Goal: Information Seeking & Learning: Check status

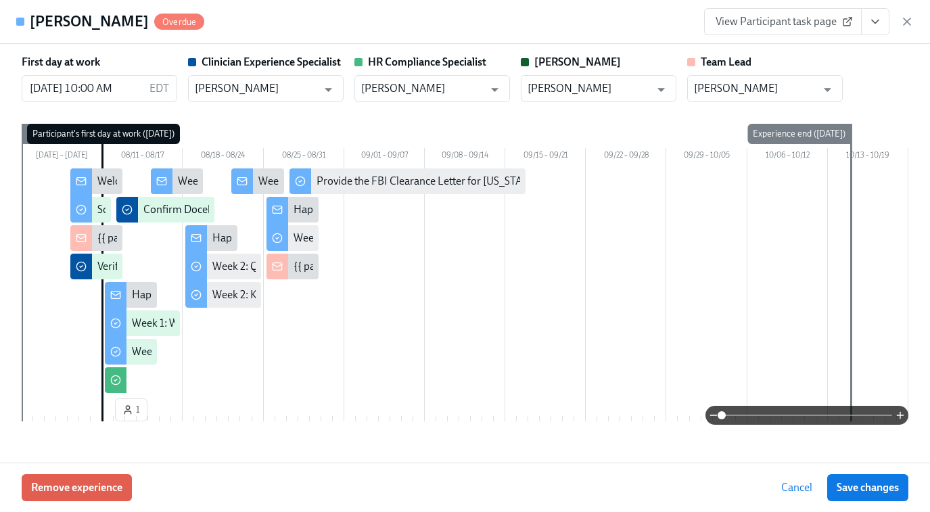
scroll to position [1183, 0]
click at [904, 20] on icon "button" at bounding box center [907, 22] width 14 height 14
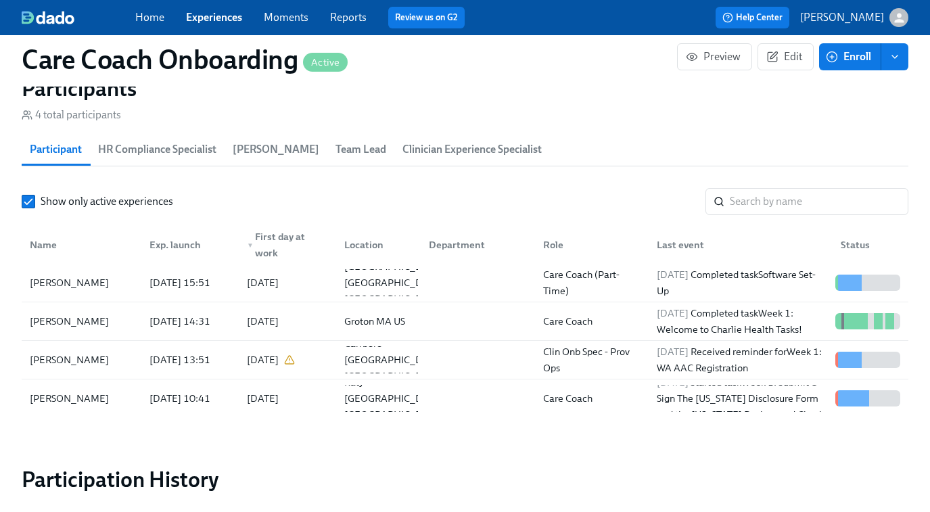
scroll to position [0, 1991]
click at [197, 16] on link "Experiences" at bounding box center [214, 17] width 56 height 13
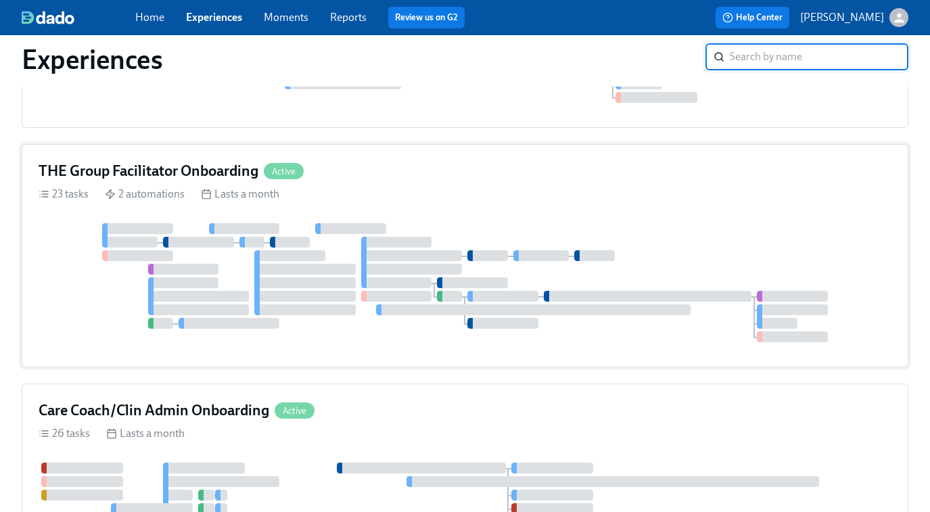
scroll to position [803, 0]
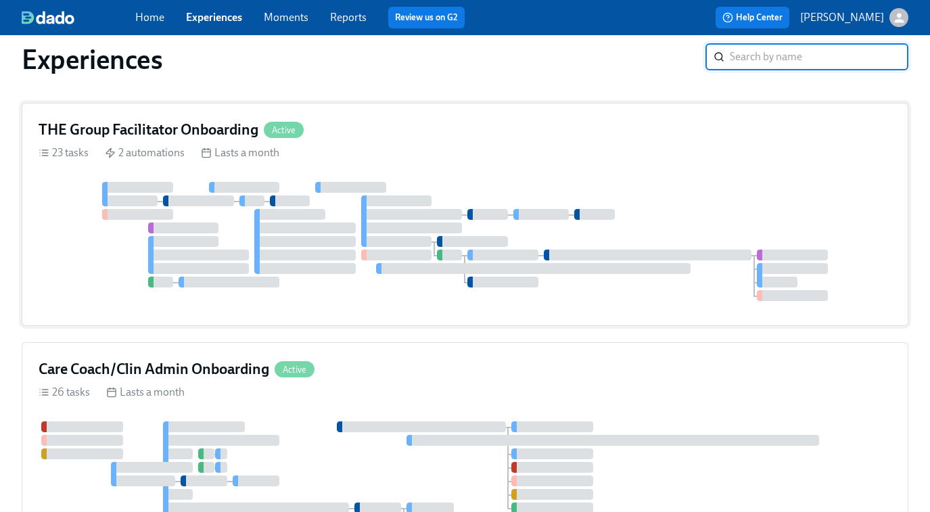
click at [358, 222] on div at bounding box center [465, 241] width 853 height 119
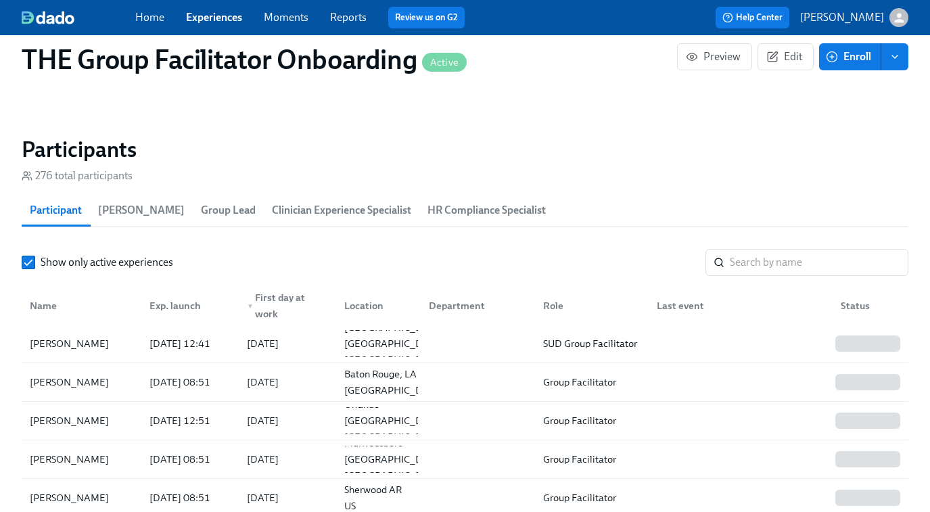
scroll to position [1138, 0]
click at [744, 261] on input "search" at bounding box center [819, 260] width 179 height 27
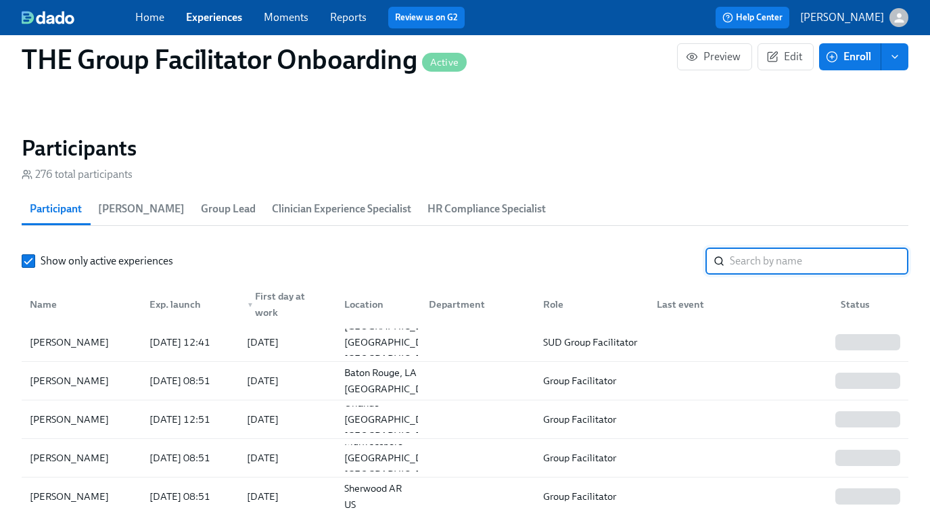
paste input "Rebekah Gohanna"
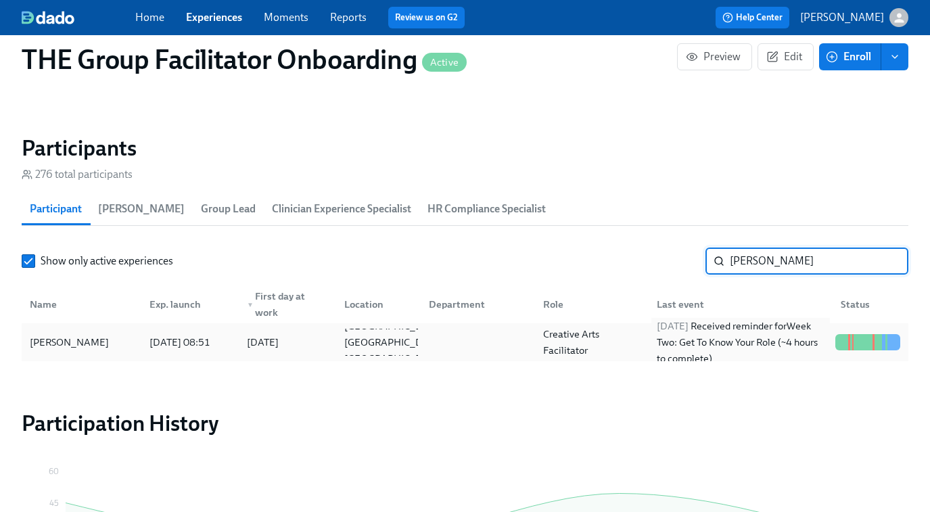
click at [793, 342] on div "2025/08/12 Received reminder for Week Two: Get To Know Your Role (~4 hours to c…" at bounding box center [740, 342] width 179 height 49
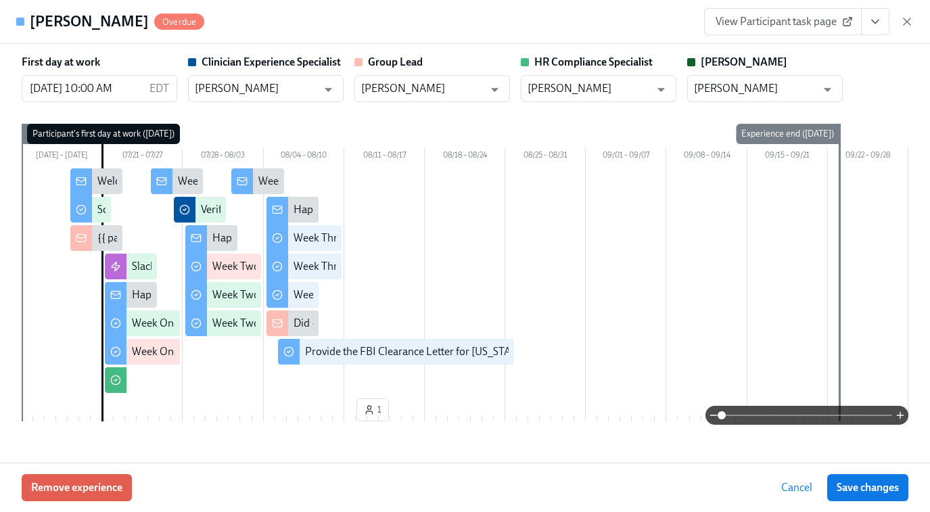
click at [784, 22] on span "View Participant task page" at bounding box center [782, 22] width 135 height 14
click at [905, 24] on icon "button" at bounding box center [907, 22] width 14 height 14
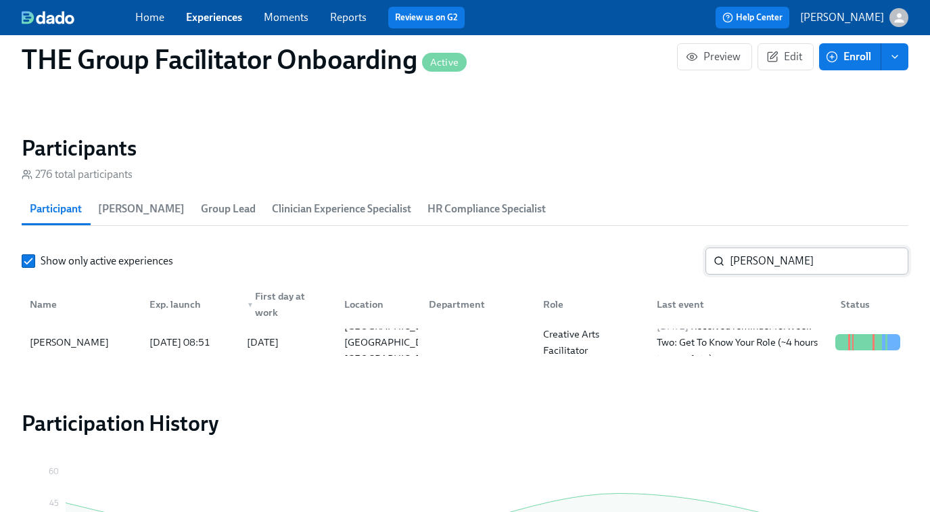
click at [760, 264] on input "Rebekah Gohanna" at bounding box center [819, 260] width 179 height 27
paste input "Neshika Coney-Devine"
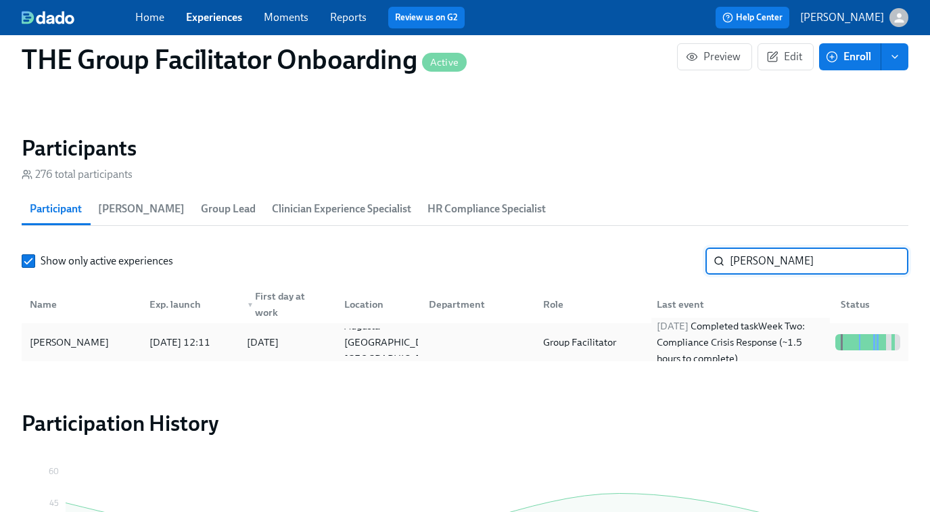
click at [646, 338] on div "2025/08/11 Completed task Week Two: Compliance Crisis Response (~1.5 hours to c…" at bounding box center [738, 342] width 184 height 27
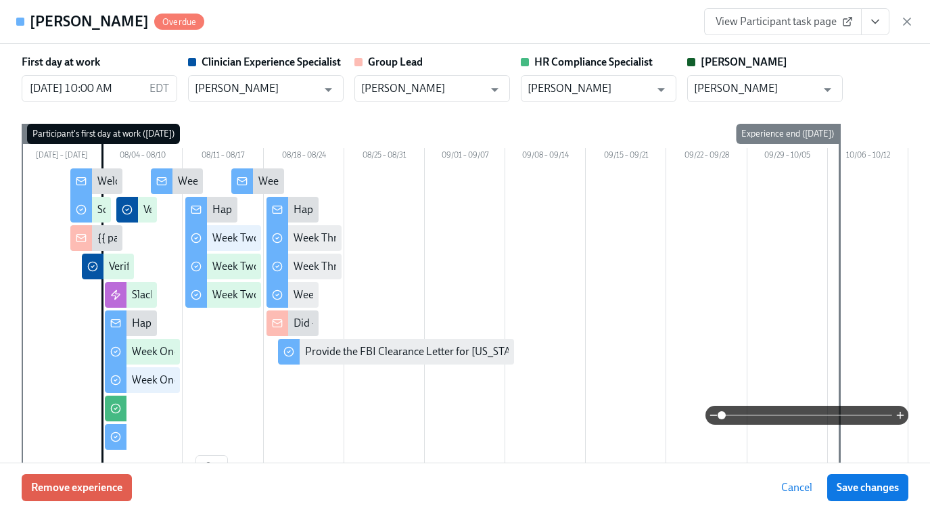
click at [814, 14] on link "View Participant task page" at bounding box center [783, 21] width 158 height 27
click at [902, 28] on icon "button" at bounding box center [907, 22] width 14 height 14
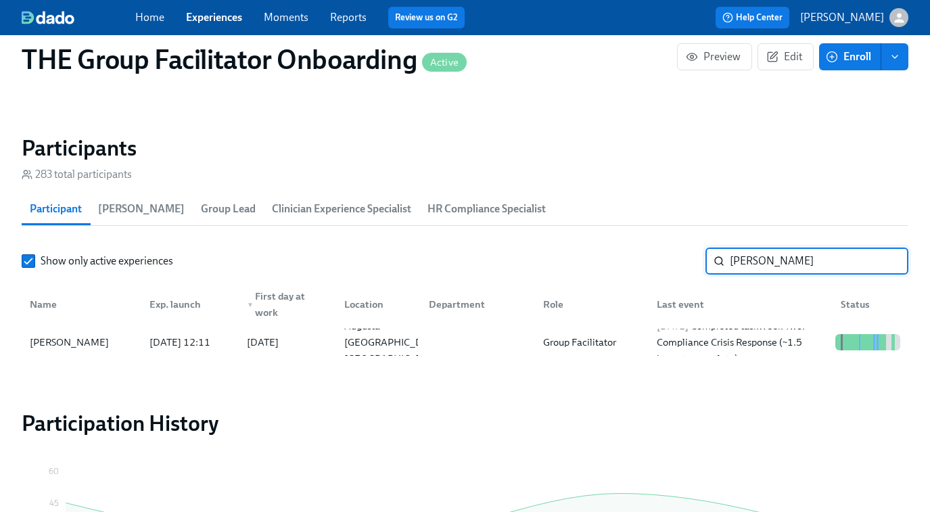
click at [783, 264] on input "Neshika Coney-Devine" at bounding box center [819, 260] width 179 height 27
paste input "[PERSON_NAME]"
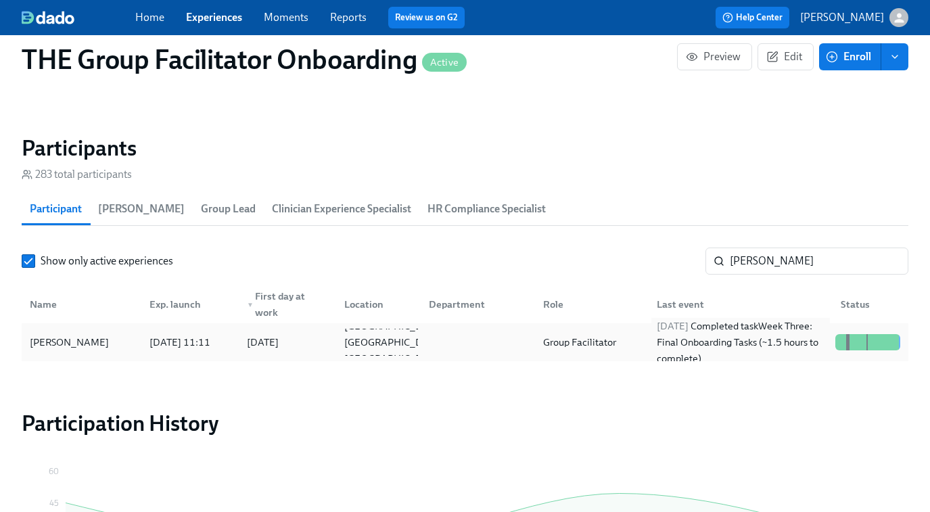
click at [779, 346] on div "2025/08/13 Completed task Week Three: Final Onboarding Tasks (~1.5 hours to com…" at bounding box center [740, 342] width 179 height 49
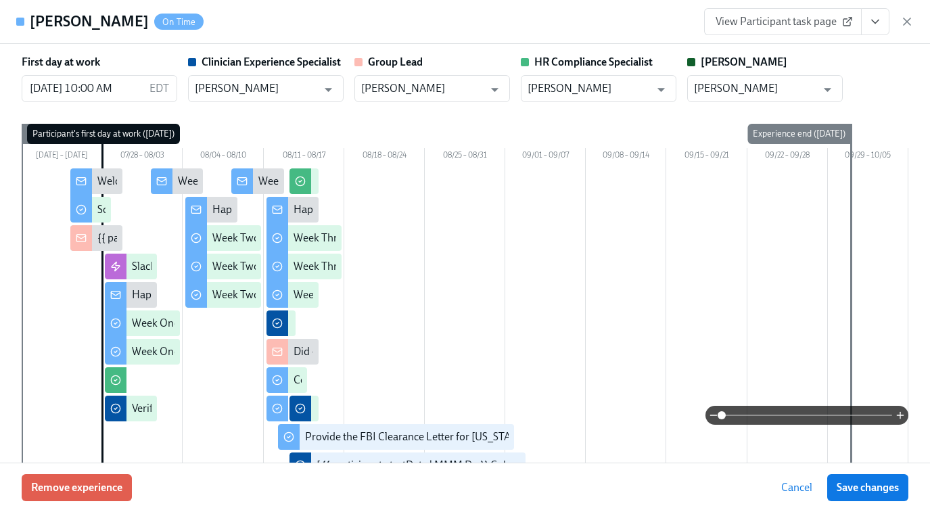
click at [779, 27] on span "View Participant task page" at bounding box center [782, 22] width 135 height 14
click at [880, 24] on icon "View task page" at bounding box center [875, 22] width 14 height 14
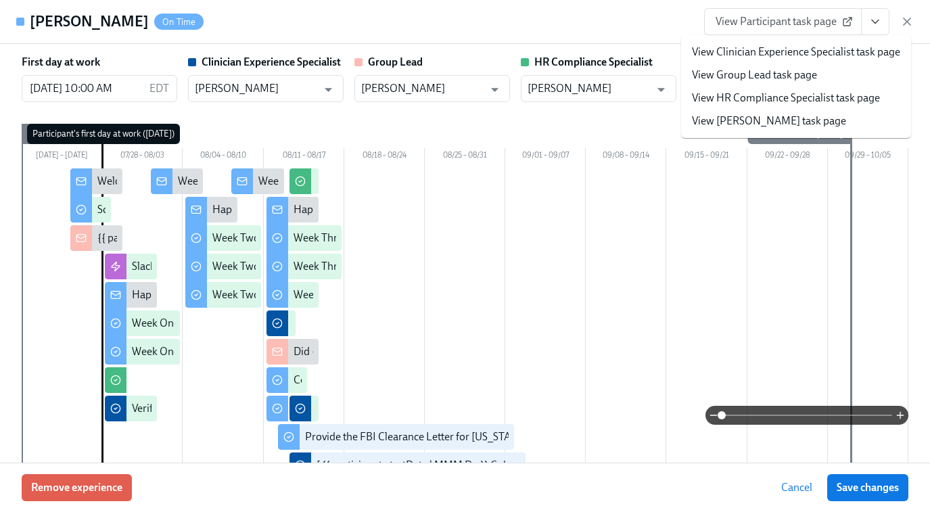
click at [803, 57] on link "View Clinician Experience Specialist task page" at bounding box center [796, 52] width 208 height 15
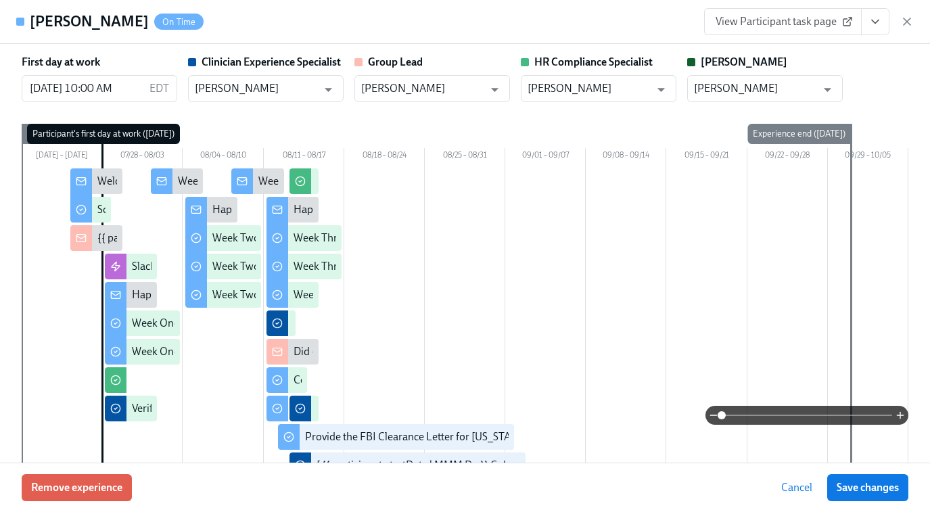
click at [907, 20] on icon "button" at bounding box center [907, 22] width 14 height 14
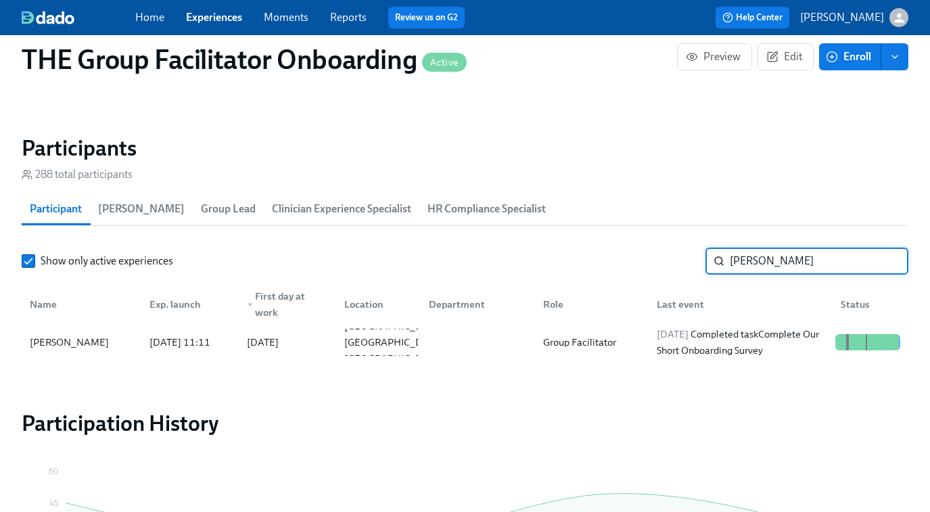
click at [751, 265] on input "[PERSON_NAME]" at bounding box center [819, 260] width 179 height 27
type input "heidi"
click at [640, 343] on div "Group Facilitator" at bounding box center [589, 342] width 114 height 27
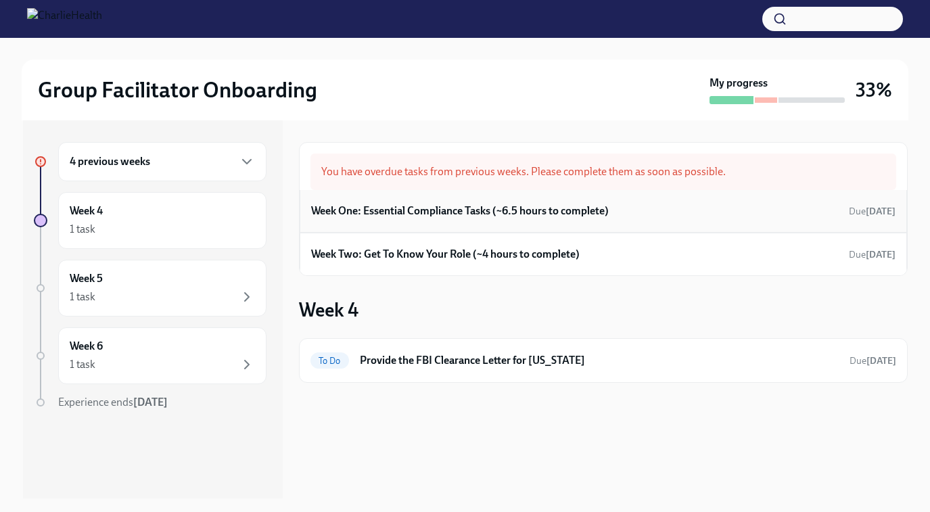
click at [574, 215] on h6 "Week One: Essential Compliance Tasks (~6.5 hours to complete)" at bounding box center [460, 211] width 298 height 15
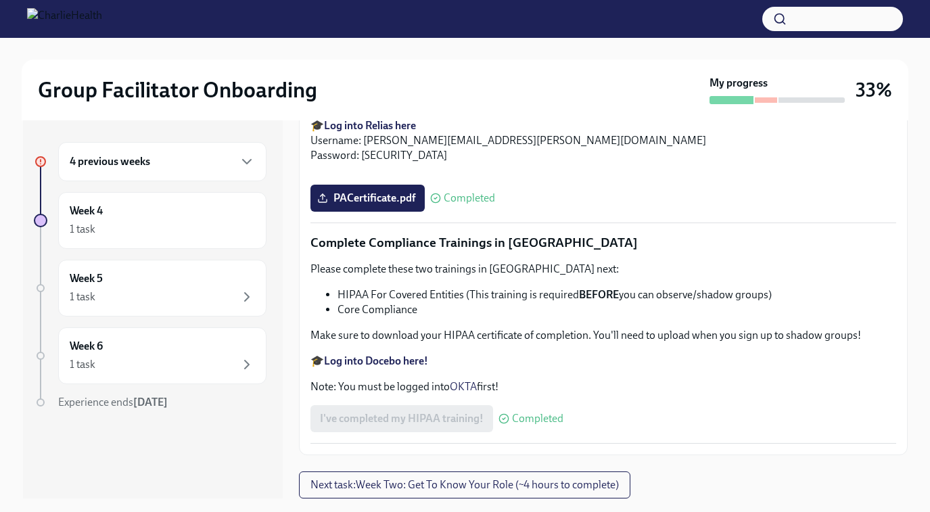
scroll to position [24, 0]
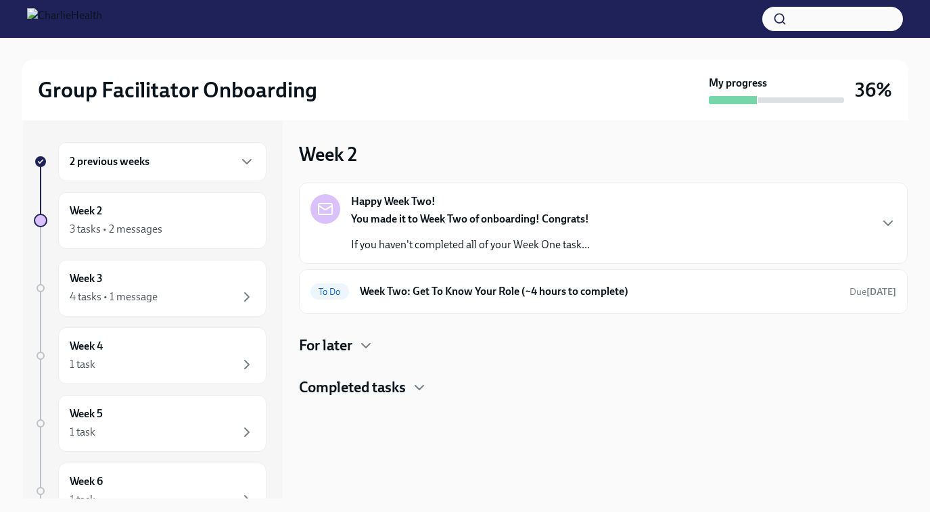
click at [348, 341] on h4 "For later" at bounding box center [325, 345] width 53 height 20
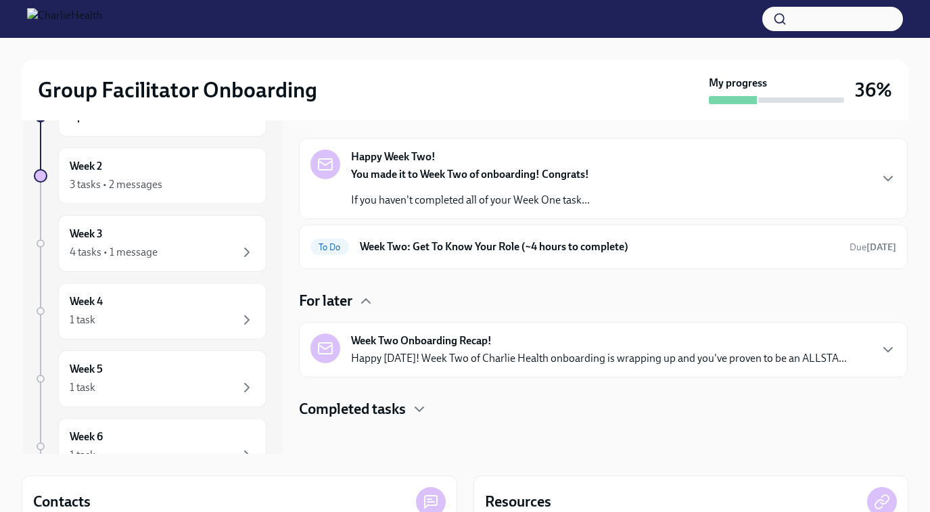
scroll to position [119, 0]
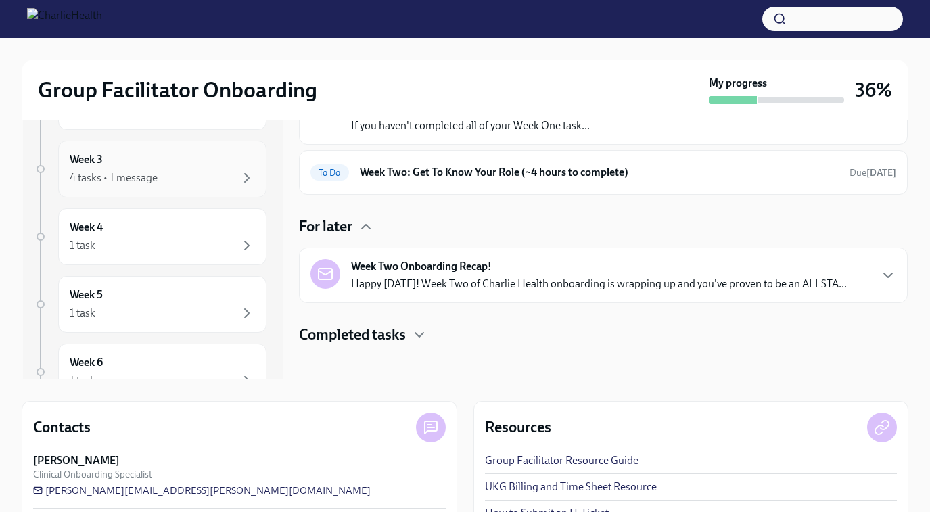
click at [148, 176] on div "4 tasks • 1 message" at bounding box center [114, 177] width 88 height 15
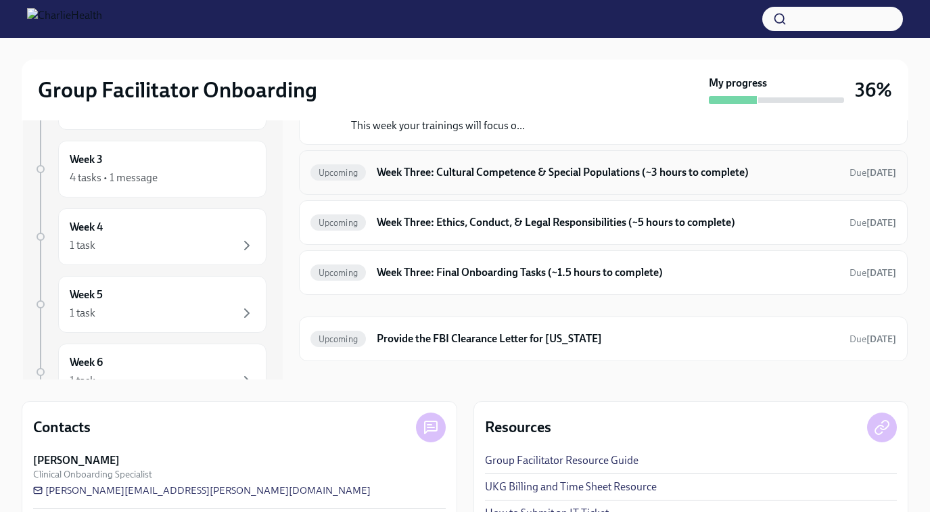
click at [422, 165] on h6 "Week Three: Cultural Competence & Special Populations (~3 hours to complete)" at bounding box center [607, 172] width 461 height 15
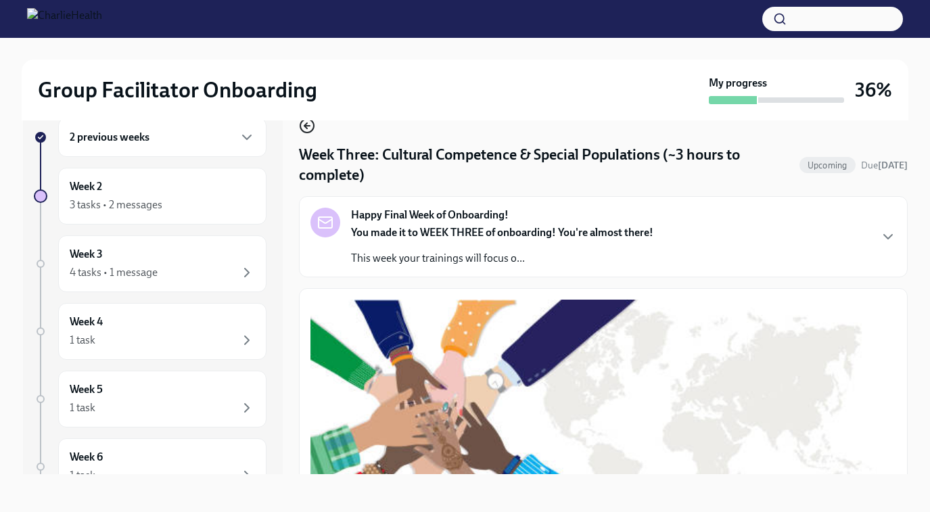
click at [311, 131] on circle "button" at bounding box center [307, 126] width 14 height 14
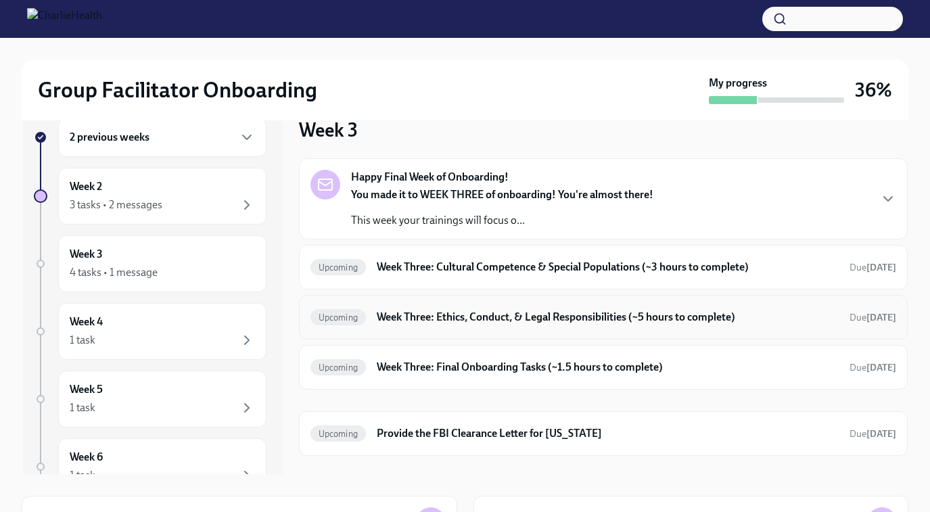
click at [434, 317] on h6 "Week Three: Ethics, Conduct, & Legal Responsibilities (~5 hours to complete)" at bounding box center [607, 317] width 461 height 15
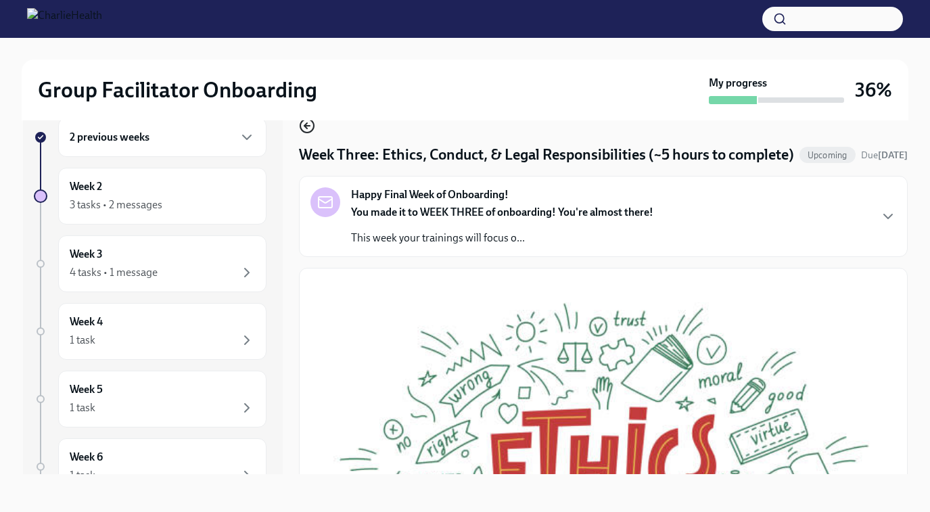
click at [306, 121] on icon "button" at bounding box center [307, 126] width 16 height 16
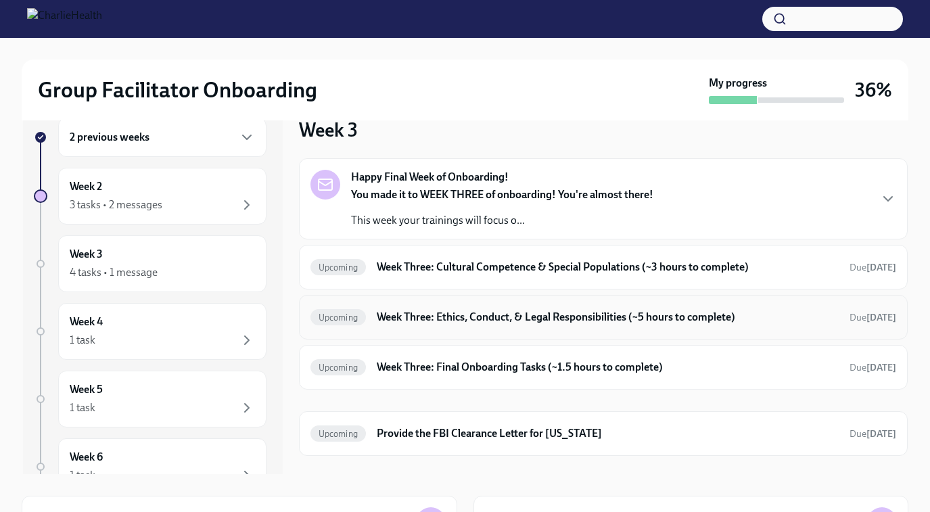
scroll to position [68, 0]
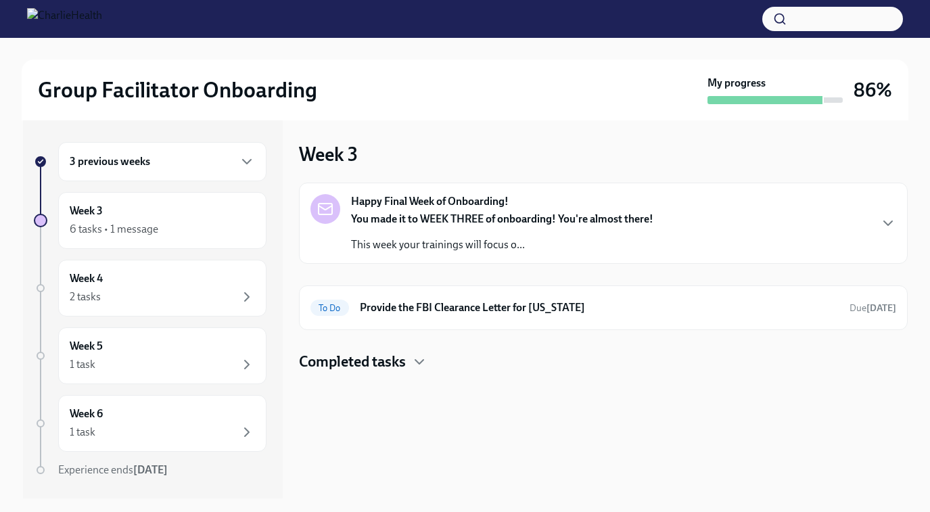
click at [841, 228] on div "Happy Final Week of Onboarding! You made it to WEEK THREE of onboarding! You're…" at bounding box center [603, 223] width 586 height 58
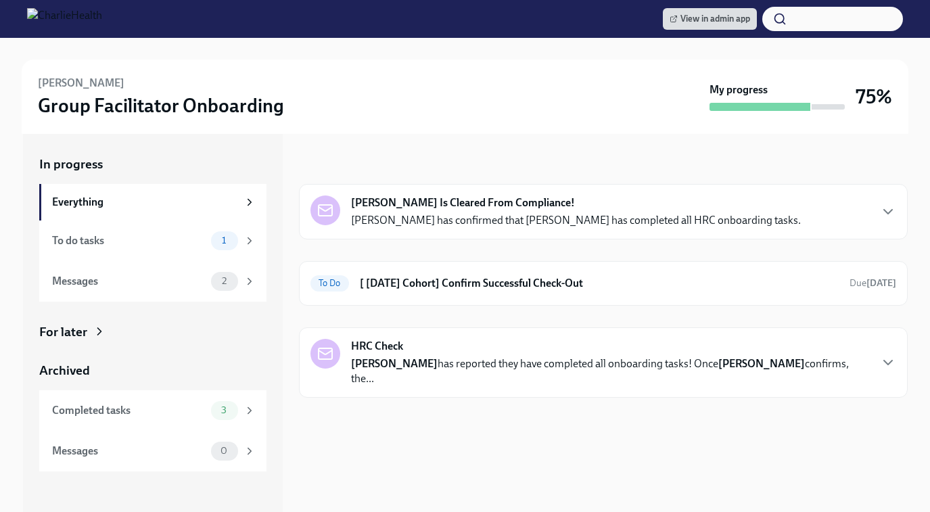
click at [531, 201] on strong "[PERSON_NAME] Is Cleared From Compliance!" at bounding box center [463, 202] width 224 height 15
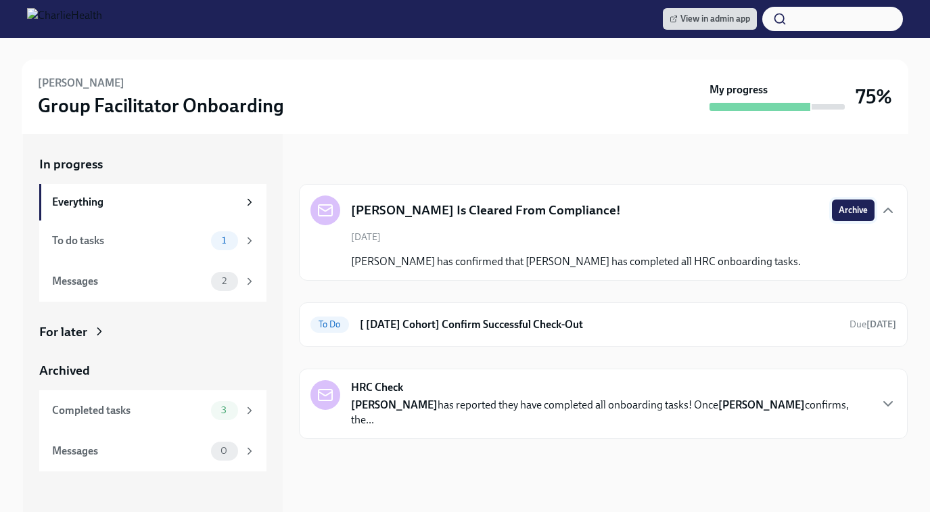
click at [846, 206] on span "Archive" at bounding box center [852, 211] width 29 height 14
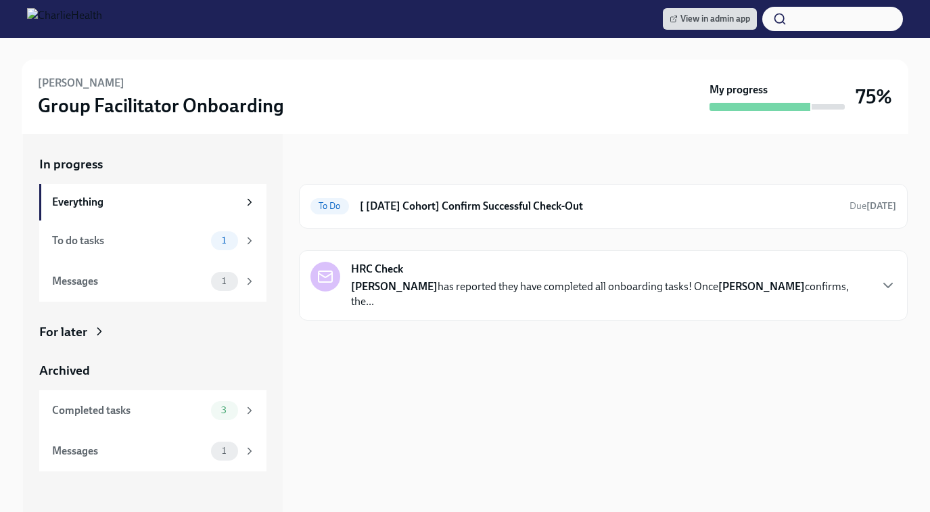
click at [828, 397] on div "In progress To Do [ [DATE] Cohort] Confirm Successful Check-Out Due [DATE] HRC …" at bounding box center [603, 323] width 609 height 378
click at [820, 279] on p "[PERSON_NAME] has reported they have completed all onboarding tasks! Once [PERS…" at bounding box center [610, 294] width 518 height 30
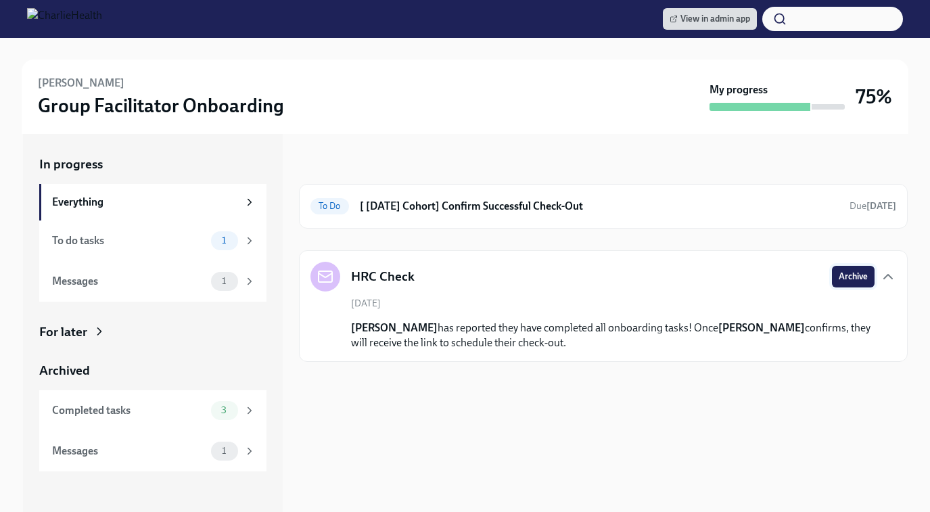
click at [851, 274] on span "Archive" at bounding box center [852, 277] width 29 height 14
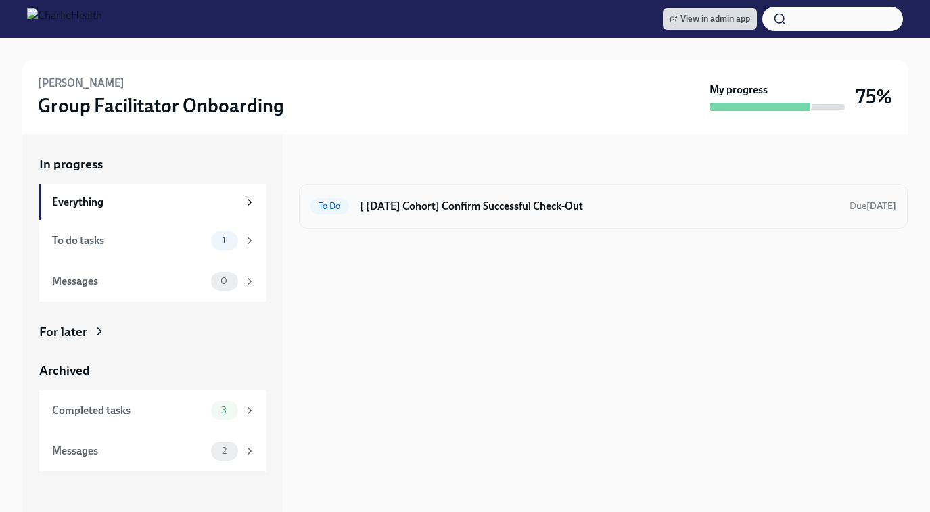
click at [569, 207] on h6 "[ [DATE] Cohort] Confirm Successful Check-Out" at bounding box center [599, 206] width 479 height 15
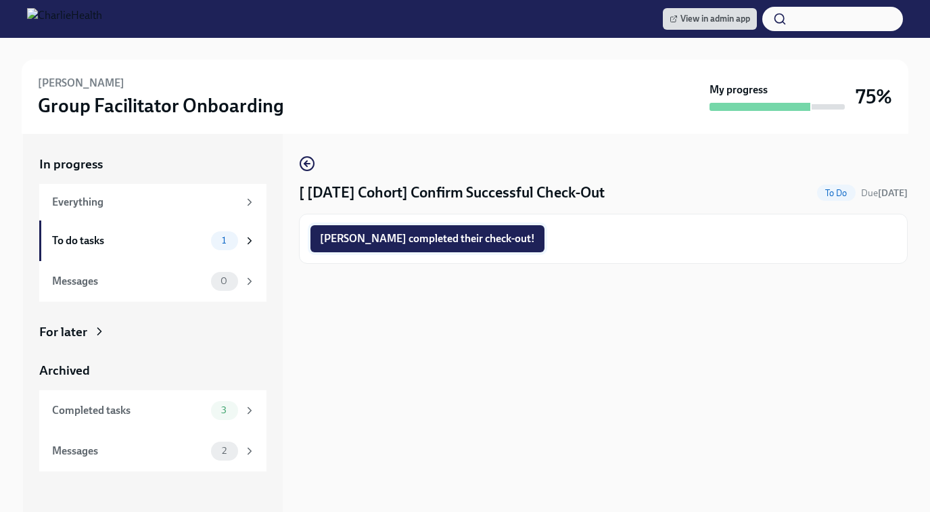
click at [459, 236] on span "[PERSON_NAME] completed their check-out!" at bounding box center [427, 239] width 215 height 14
